Goal: Transaction & Acquisition: Purchase product/service

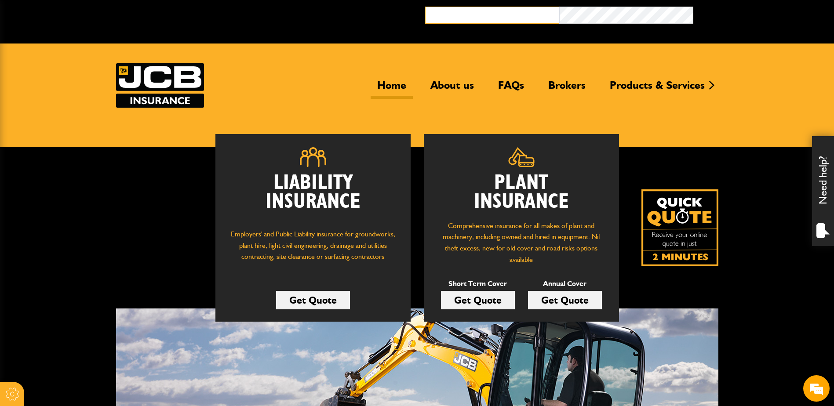
type input "**********"
click at [725, 18] on button "Broker Login" at bounding box center [760, 14] width 134 height 14
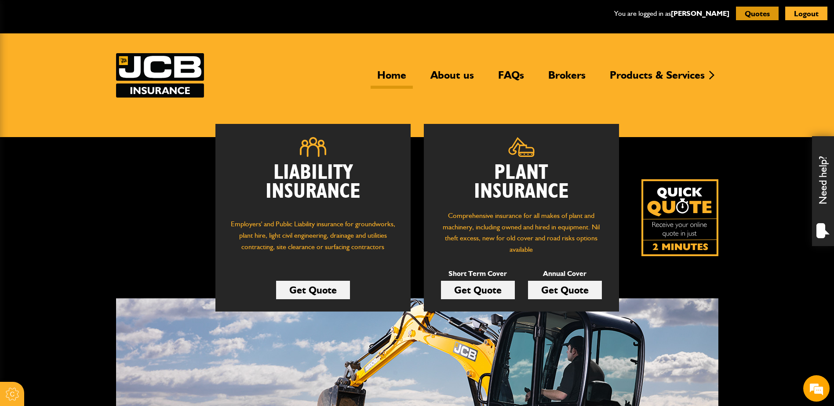
click at [758, 11] on button "Quotes" at bounding box center [757, 14] width 43 height 14
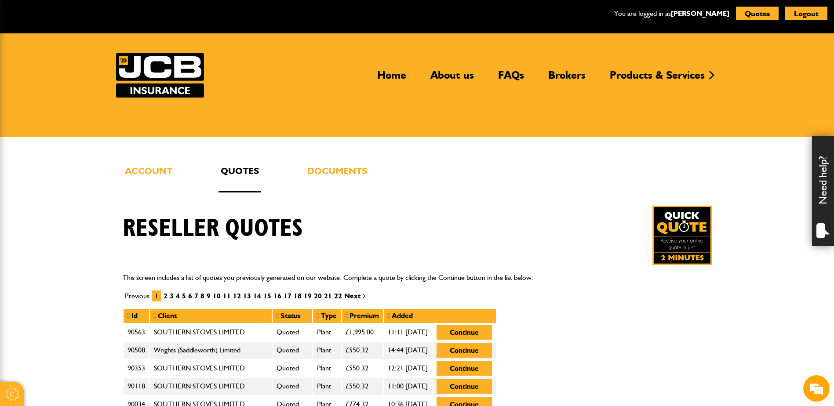
click at [572, 22] on div "You are logged in as Kayleigh Donson Quotes Logout" at bounding box center [417, 16] width 834 height 33
click at [671, 232] on img at bounding box center [681, 235] width 59 height 59
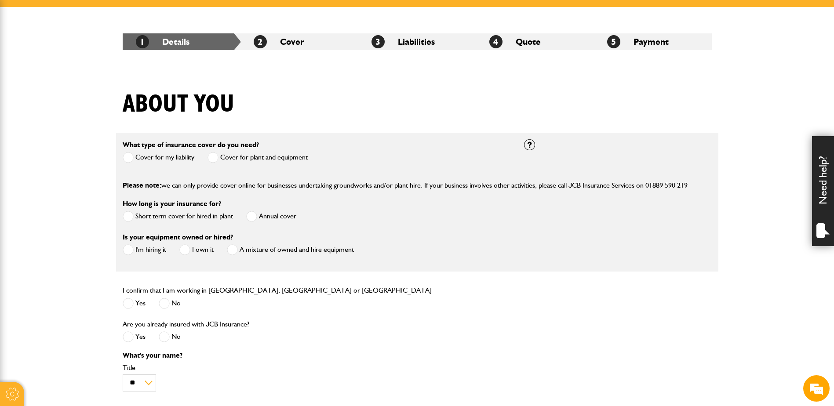
scroll to position [132, 0]
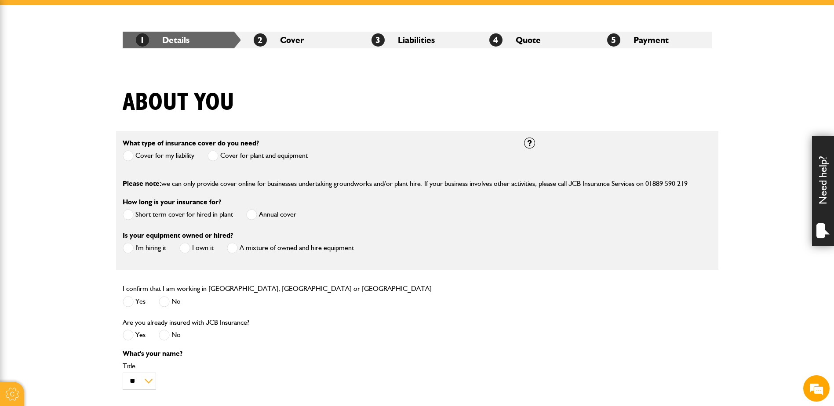
click at [216, 153] on span at bounding box center [213, 155] width 11 height 11
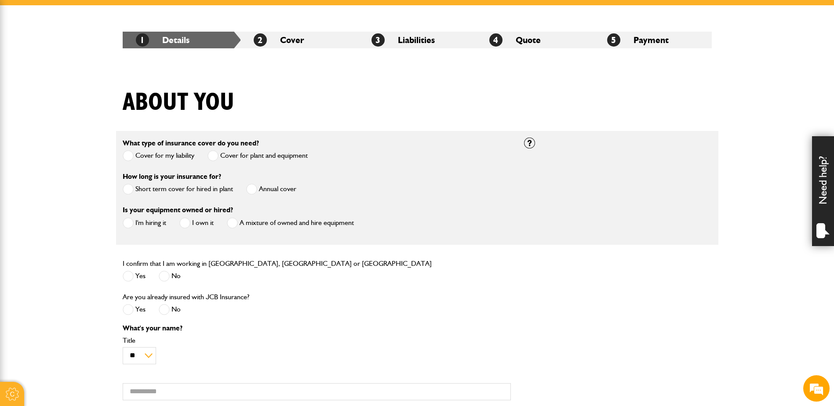
scroll to position [0, 0]
click at [250, 189] on span at bounding box center [251, 189] width 11 height 11
click at [181, 225] on span at bounding box center [184, 223] width 11 height 11
click at [131, 280] on span at bounding box center [128, 276] width 11 height 11
click at [163, 314] on span at bounding box center [164, 309] width 11 height 11
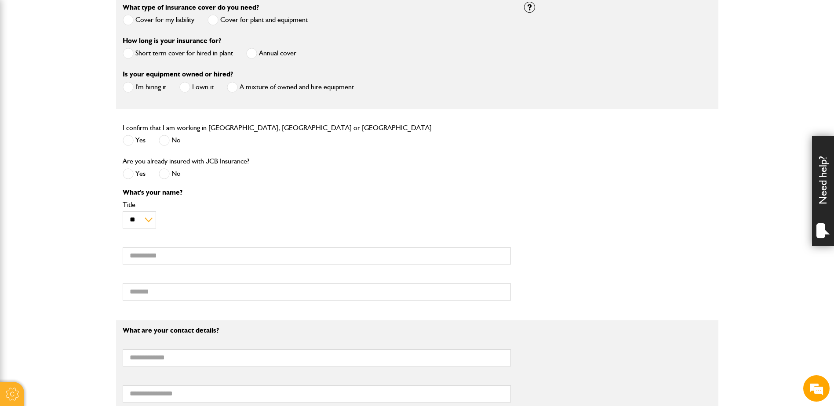
scroll to position [308, 0]
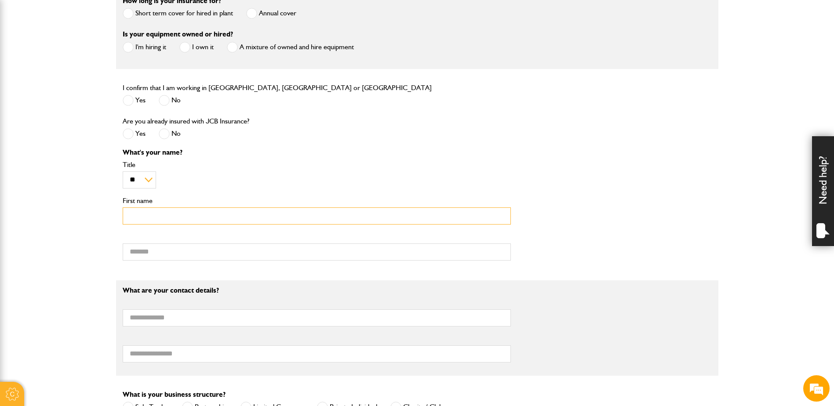
click at [151, 215] on input "First name" at bounding box center [317, 216] width 388 height 17
click at [321, 171] on div "** *** **** ** ** ** Title" at bounding box center [317, 174] width 388 height 27
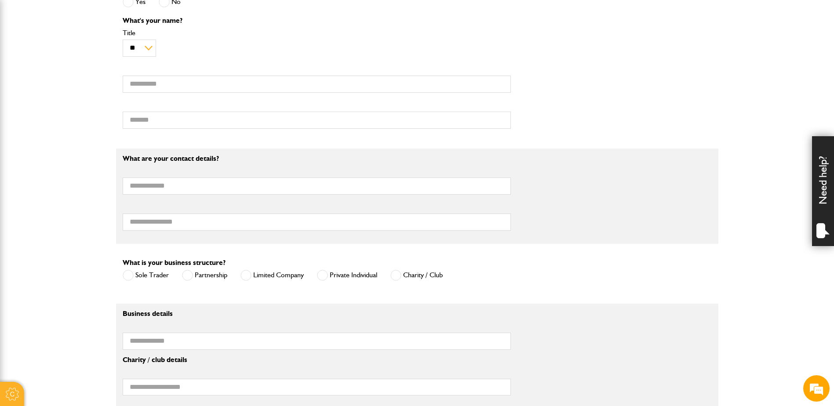
scroll to position [264, 0]
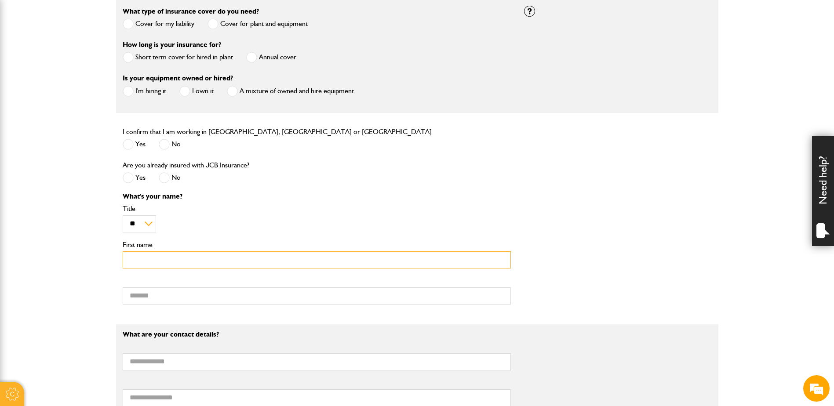
drag, startPoint x: 143, startPoint y: 267, endPoint x: 159, endPoint y: 260, distance: 16.9
click at [146, 266] on input "First name" at bounding box center [317, 259] width 388 height 17
type input "*******"
click at [148, 298] on input "Surname" at bounding box center [317, 296] width 388 height 17
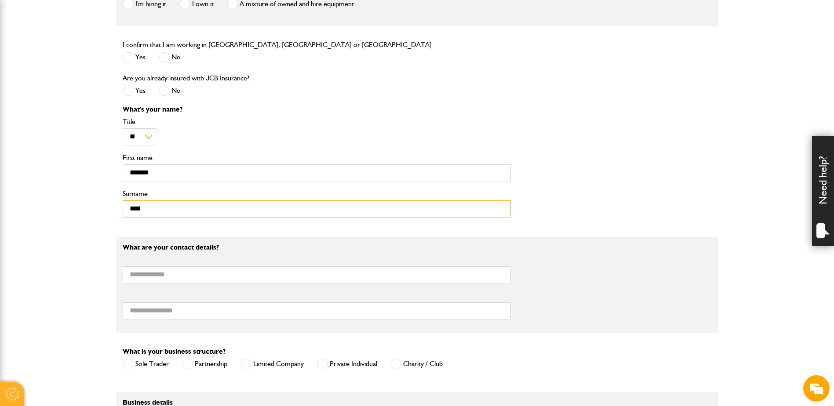
scroll to position [352, 0]
type input "****"
click at [153, 271] on input "Email address" at bounding box center [317, 274] width 388 height 17
type input "**********"
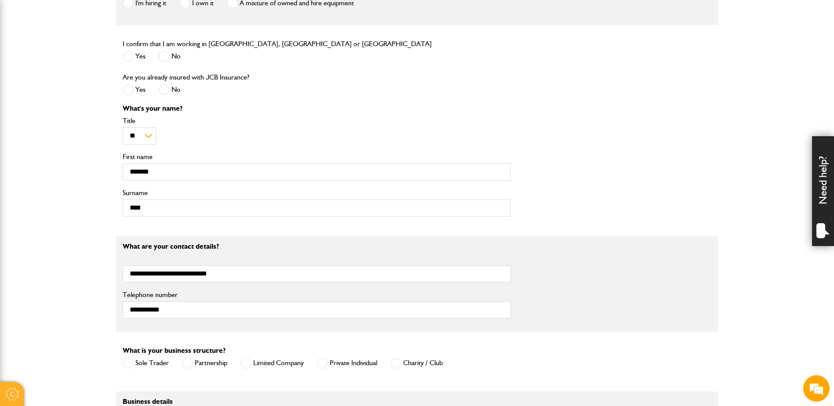
type input "*******"
click at [208, 259] on label "Email address" at bounding box center [317, 258] width 388 height 7
click at [208, 266] on input "**********" at bounding box center [317, 274] width 388 height 17
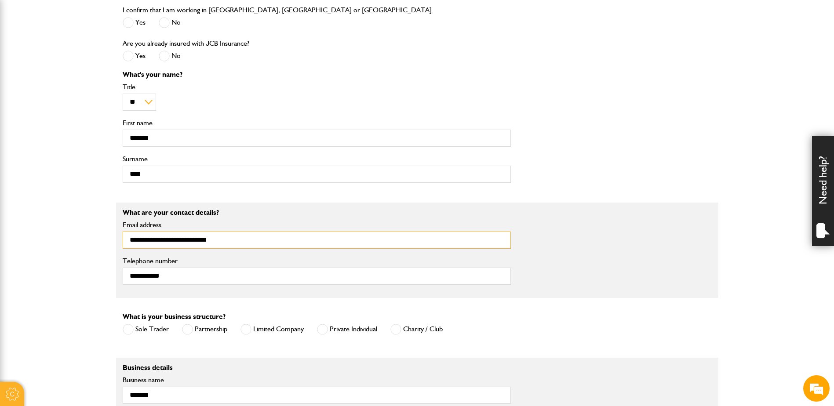
scroll to position [484, 0]
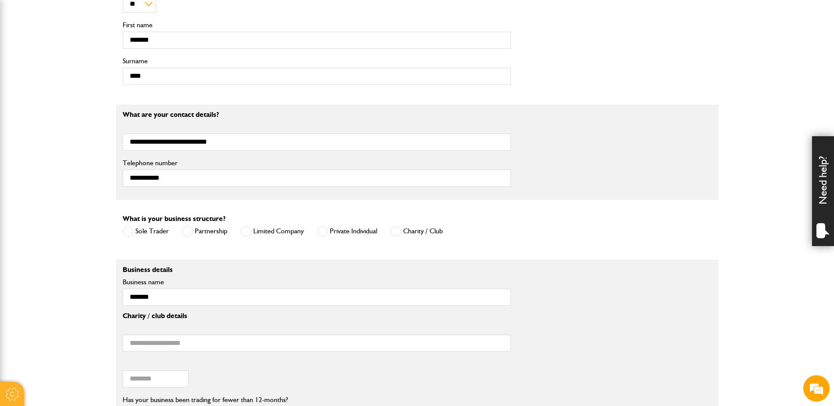
click at [249, 230] on span at bounding box center [245, 231] width 11 height 11
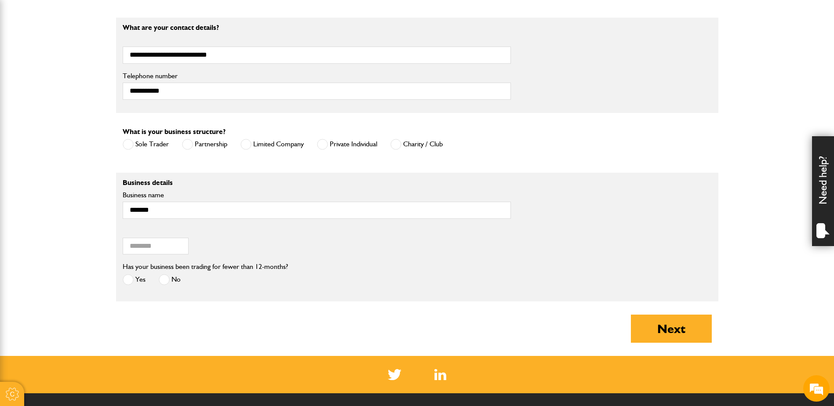
scroll to position [572, 0]
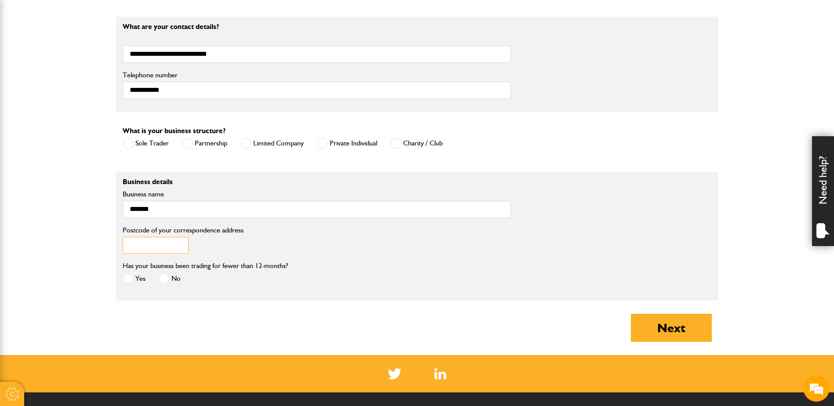
click at [146, 249] on input "Postcode of your correspondence address" at bounding box center [156, 245] width 66 height 17
type input "*******"
click at [308, 291] on div "Has your business been trading for fewer than 12-months? Yes No" at bounding box center [316, 276] width 401 height 33
click at [168, 283] on span at bounding box center [164, 278] width 11 height 11
click at [343, 282] on div "Has your business been trading for fewer than 12-months? Yes No" at bounding box center [316, 276] width 401 height 33
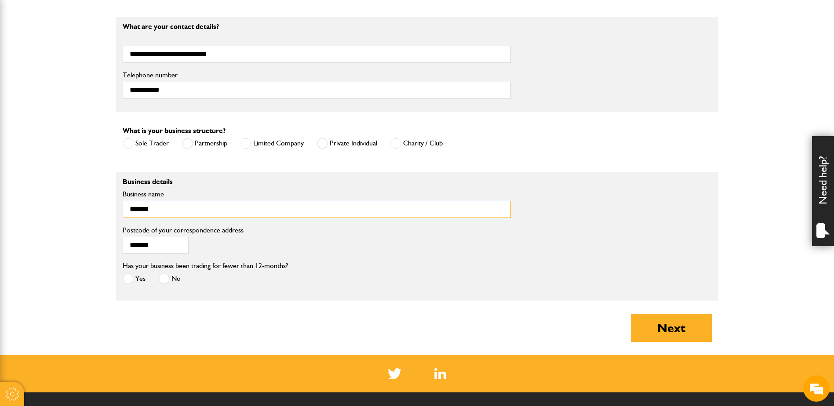
drag, startPoint x: 178, startPoint y: 213, endPoint x: 87, endPoint y: 213, distance: 91.9
click at [87, 213] on body "Cookie Options You can control which cookies we use with the form below. Please…" at bounding box center [417, 16] width 834 height 1177
click at [631, 314] on button "Next" at bounding box center [671, 328] width 81 height 28
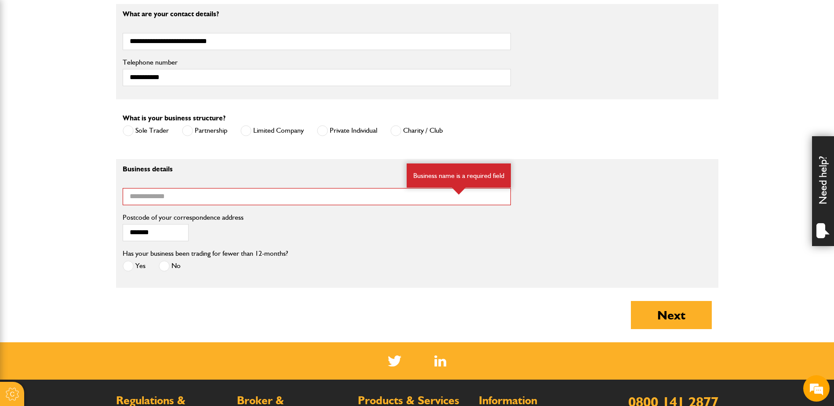
scroll to position [629, 0]
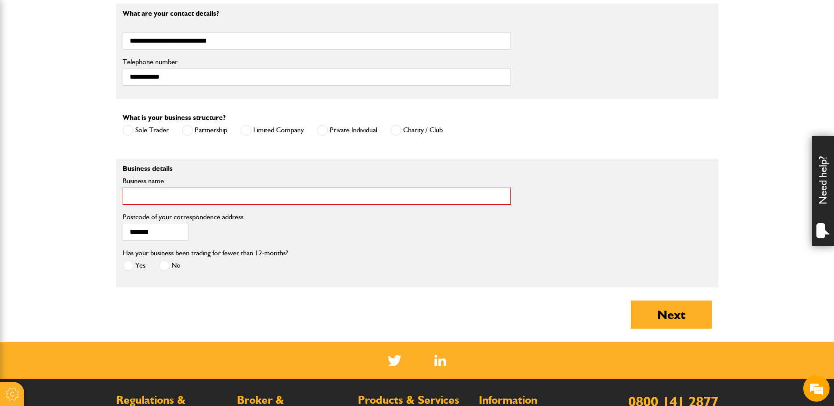
click at [165, 197] on input "Business name" at bounding box center [317, 196] width 388 height 17
click at [156, 191] on input "Business name" at bounding box center [317, 196] width 388 height 17
paste input "**********"
type input "**********"
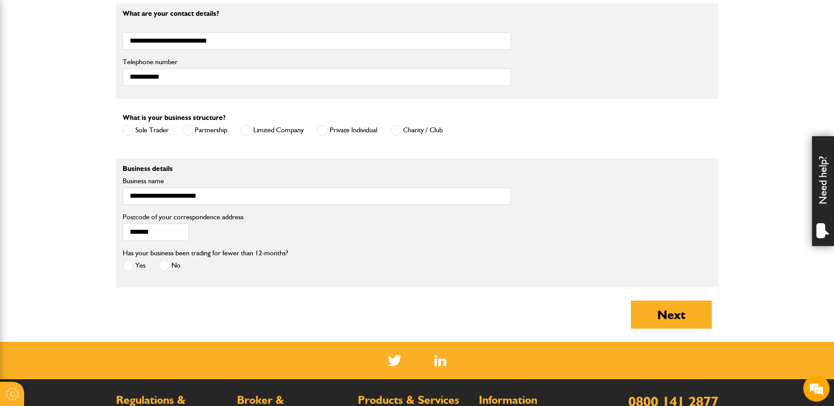
click at [410, 259] on div "Has your business been trading for fewer than 12-months? Yes No" at bounding box center [316, 264] width 401 height 33
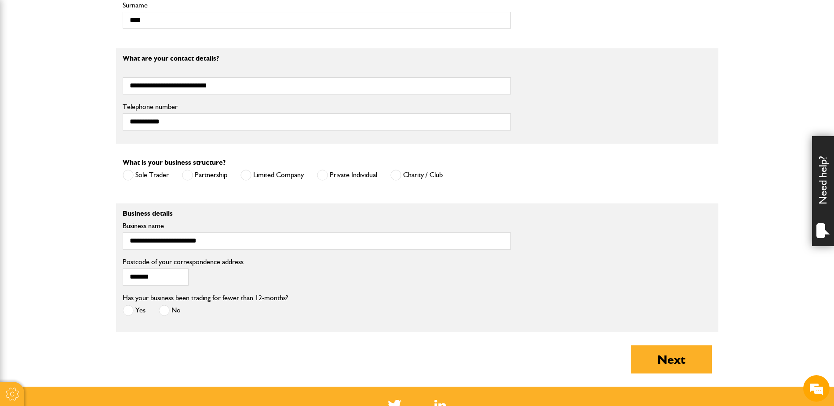
scroll to position [585, 0]
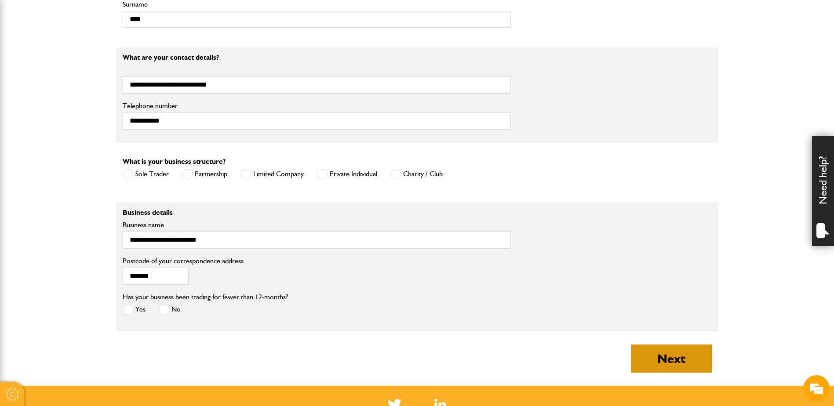
click at [668, 364] on button "Next" at bounding box center [671, 359] width 81 height 28
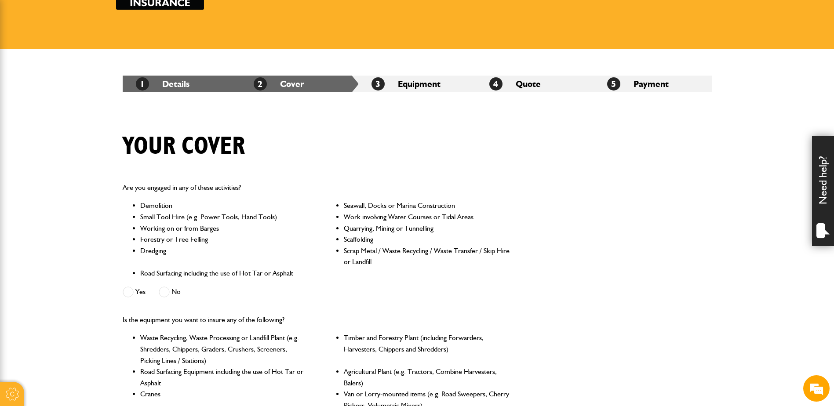
click at [164, 288] on span at bounding box center [164, 292] width 11 height 11
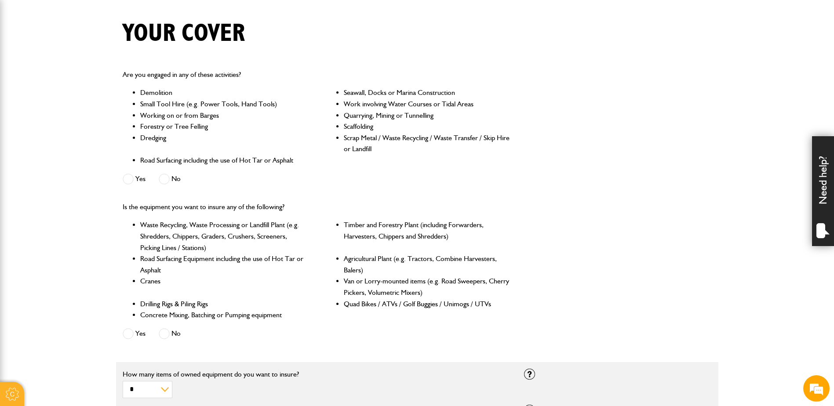
scroll to position [220, 0]
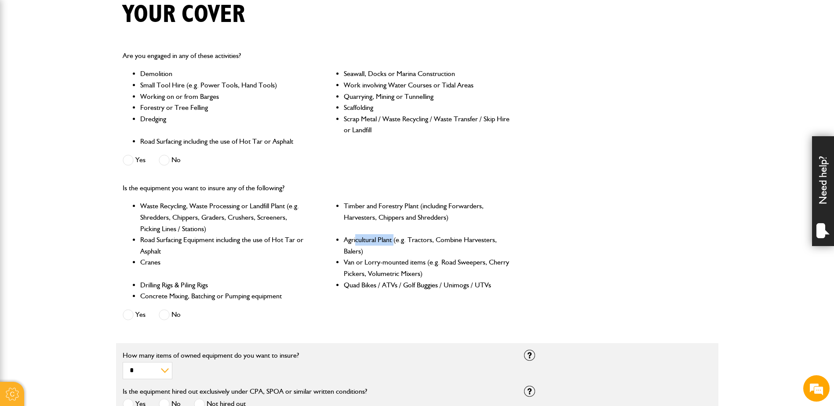
drag, startPoint x: 356, startPoint y: 240, endPoint x: 398, endPoint y: 240, distance: 41.8
click at [398, 240] on li "Agricultural Plant (e.g. Tractors, Combine Harvesters, Balers)" at bounding box center [427, 245] width 167 height 22
drag, startPoint x: 398, startPoint y: 240, endPoint x: 422, endPoint y: 242, distance: 24.3
click at [423, 242] on li "Agricultural Plant (e.g. Tractors, Combine Harvesters, Balers)" at bounding box center [427, 245] width 167 height 22
drag, startPoint x: 353, startPoint y: 248, endPoint x: 368, endPoint y: 248, distance: 15.8
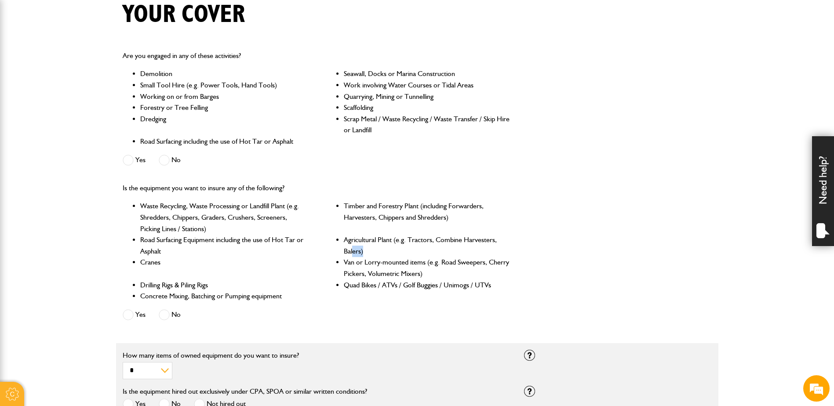
click at [368, 248] on li "Agricultural Plant (e.g. Tractors, Combine Harvesters, Balers)" at bounding box center [427, 245] width 167 height 22
drag, startPoint x: 368, startPoint y: 248, endPoint x: 328, endPoint y: 250, distance: 40.5
click at [328, 250] on ul "Waste Recycling, Waste Processing or Landfill Plant (e.g. Shredders, Chippers, …" at bounding box center [317, 250] width 388 height 101
drag, startPoint x: 348, startPoint y: 239, endPoint x: 386, endPoint y: 239, distance: 38.7
click at [386, 239] on li "Agricultural Plant (e.g. Tractors, Combine Harvesters, Balers)" at bounding box center [427, 245] width 167 height 22
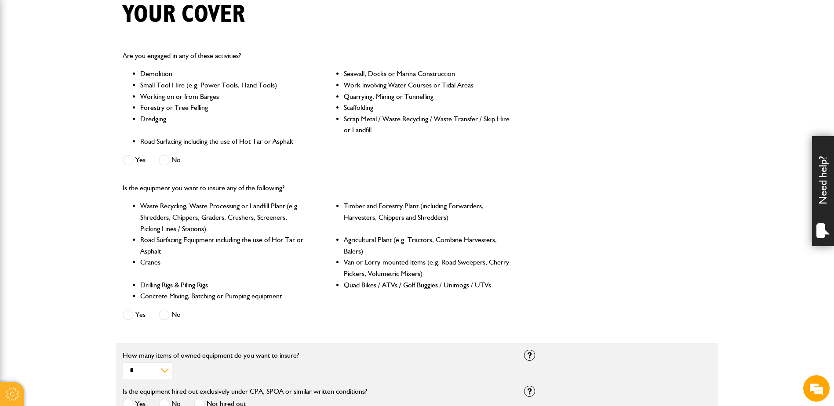
drag, startPoint x: 386, startPoint y: 239, endPoint x: 255, endPoint y: 241, distance: 131.5
click at [255, 241] on li "Road Surfacing Equipment including the use of Hot Tar or Asphalt" at bounding box center [223, 245] width 167 height 22
click at [130, 311] on span at bounding box center [128, 315] width 11 height 11
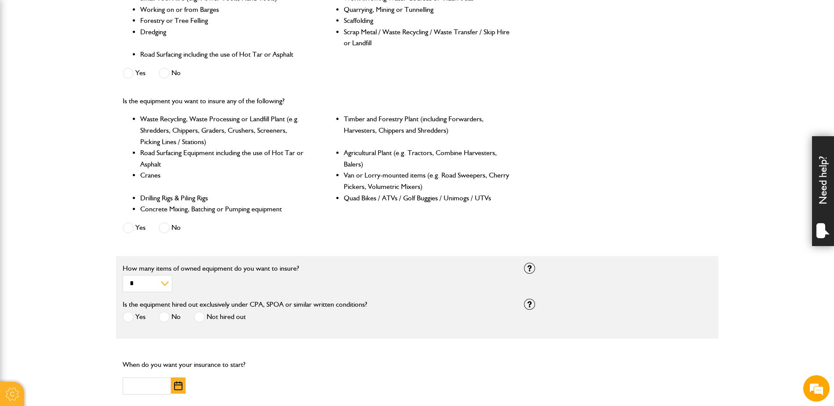
scroll to position [308, 0]
click at [163, 284] on select "* * * * *********" at bounding box center [148, 282] width 50 height 17
select select "*"
click at [123, 275] on select "* * * * *********" at bounding box center [148, 282] width 50 height 17
click at [244, 235] on div "Yes No" at bounding box center [190, 228] width 134 height 15
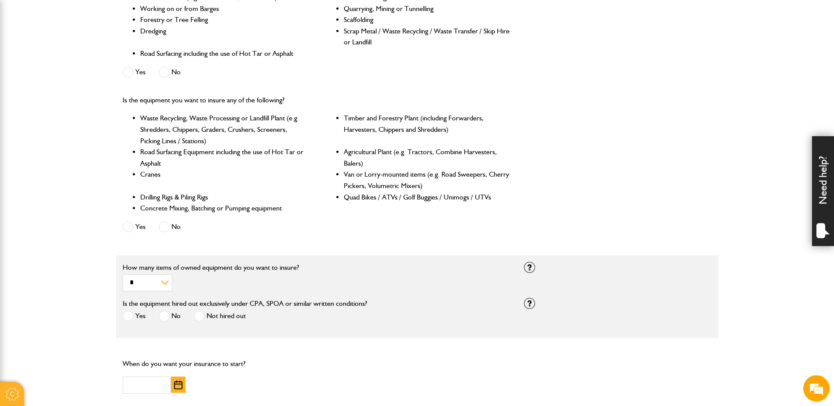
click at [199, 315] on span at bounding box center [199, 316] width 11 height 11
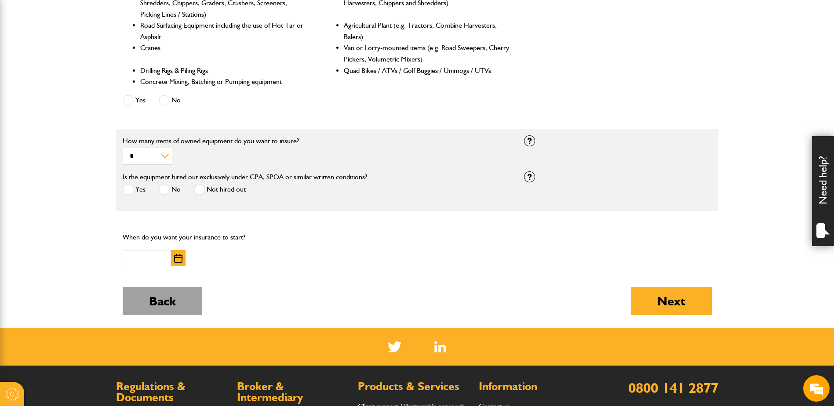
scroll to position [440, 0]
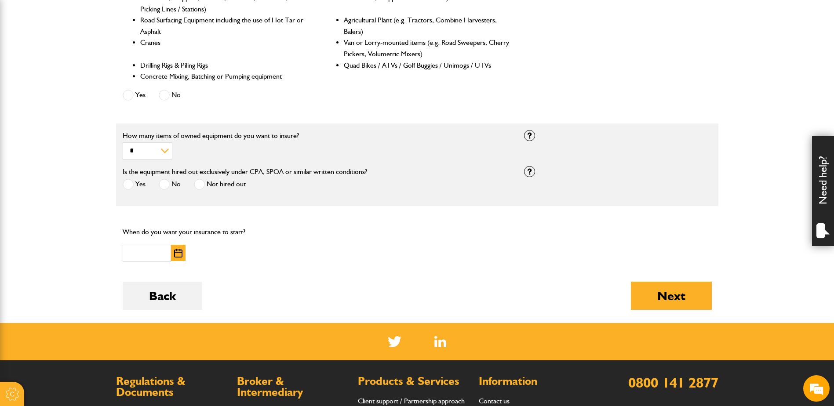
click at [178, 249] on img "button" at bounding box center [178, 253] width 8 height 9
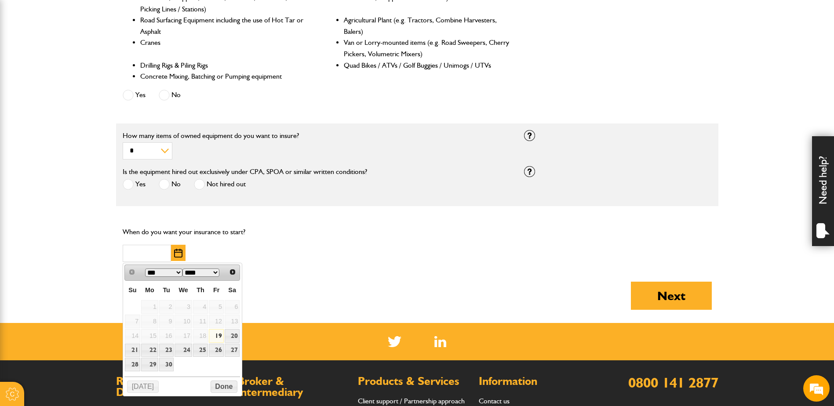
click at [177, 273] on select "*** ***" at bounding box center [163, 273] width 37 height 8
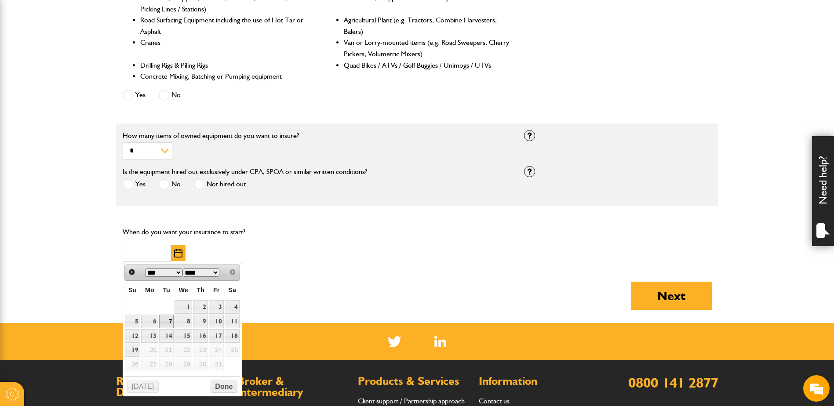
click at [165, 320] on link "7" at bounding box center [166, 322] width 15 height 14
type input "**********"
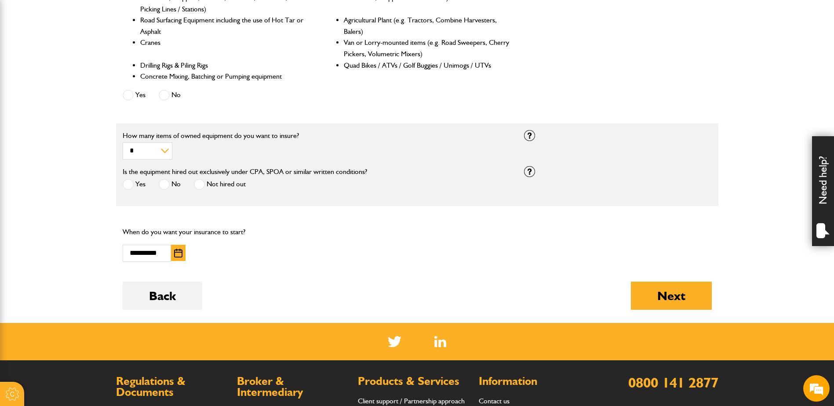
click at [444, 295] on div "Back Next" at bounding box center [417, 302] width 589 height 41
click at [682, 307] on button "Next" at bounding box center [671, 296] width 81 height 28
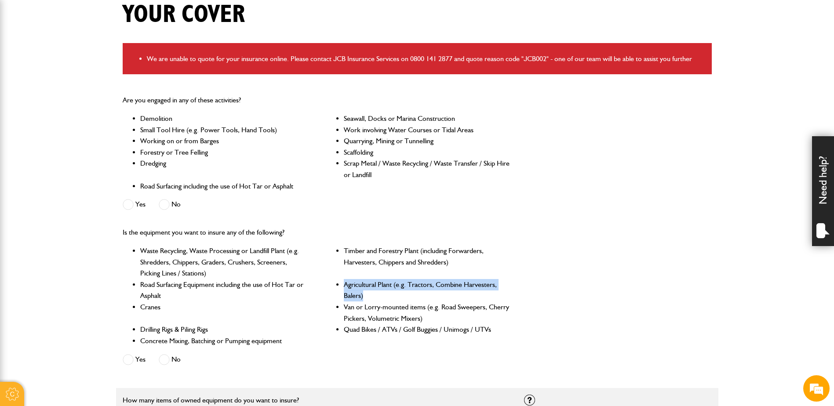
drag, startPoint x: 346, startPoint y: 285, endPoint x: 418, endPoint y: 295, distance: 72.4
click at [418, 295] on li "Agricultural Plant (e.g. Tractors, Combine Harvesters, Balers)" at bounding box center [427, 290] width 167 height 22
drag, startPoint x: 418, startPoint y: 295, endPoint x: 355, endPoint y: 288, distance: 63.3
click at [355, 288] on li "Agricultural Plant (e.g. Tractors, Combine Harvesters, Balers)" at bounding box center [427, 290] width 167 height 22
drag, startPoint x: 361, startPoint y: 288, endPoint x: 378, endPoint y: 288, distance: 16.7
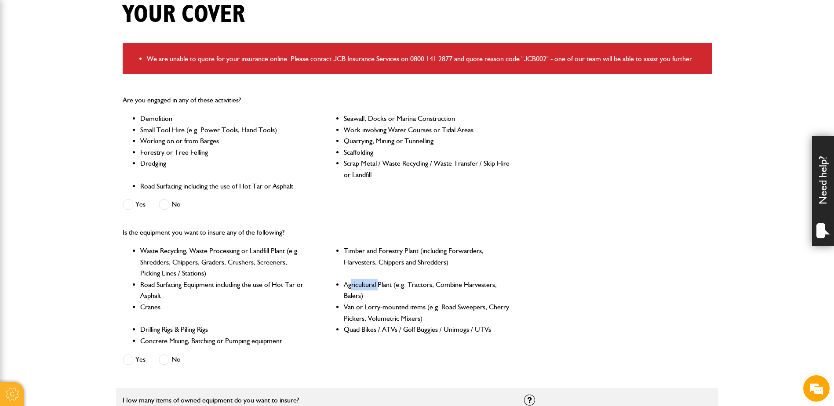
click at [378, 288] on li "Agricultural Plant (e.g. Tractors, Combine Harvesters, Balers)" at bounding box center [427, 290] width 167 height 22
drag, startPoint x: 248, startPoint y: 262, endPoint x: 253, endPoint y: 264, distance: 5.1
click at [248, 263] on li "Waste Recycling, Waste Processing or Landfill Plant (e.g. Shredders, Chippers, …" at bounding box center [223, 262] width 167 height 34
drag, startPoint x: 345, startPoint y: 284, endPoint x: 371, endPoint y: 294, distance: 28.0
click at [371, 294] on li "Agricultural Plant (e.g. Tractors, Combine Harvesters, Balers)" at bounding box center [427, 290] width 167 height 22
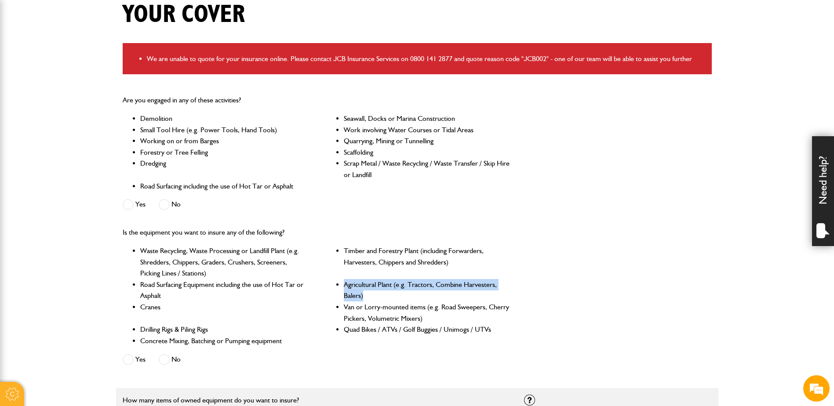
drag, startPoint x: 371, startPoint y: 294, endPoint x: 351, endPoint y: 294, distance: 19.8
copy li "Agricultural Plant (e.g. Tractors, Combine Harvesters, Balers)"
